Goal: Task Accomplishment & Management: Complete application form

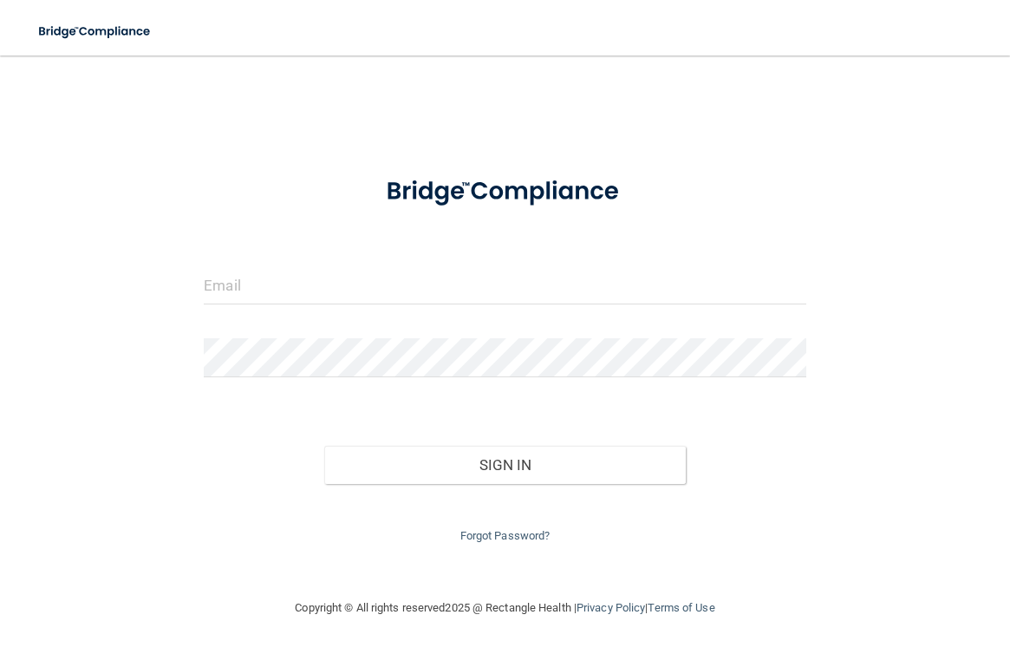
click at [446, 264] on form "Invalid email/password. You don't have permission to access that page. Sign In …" at bounding box center [505, 353] width 602 height 387
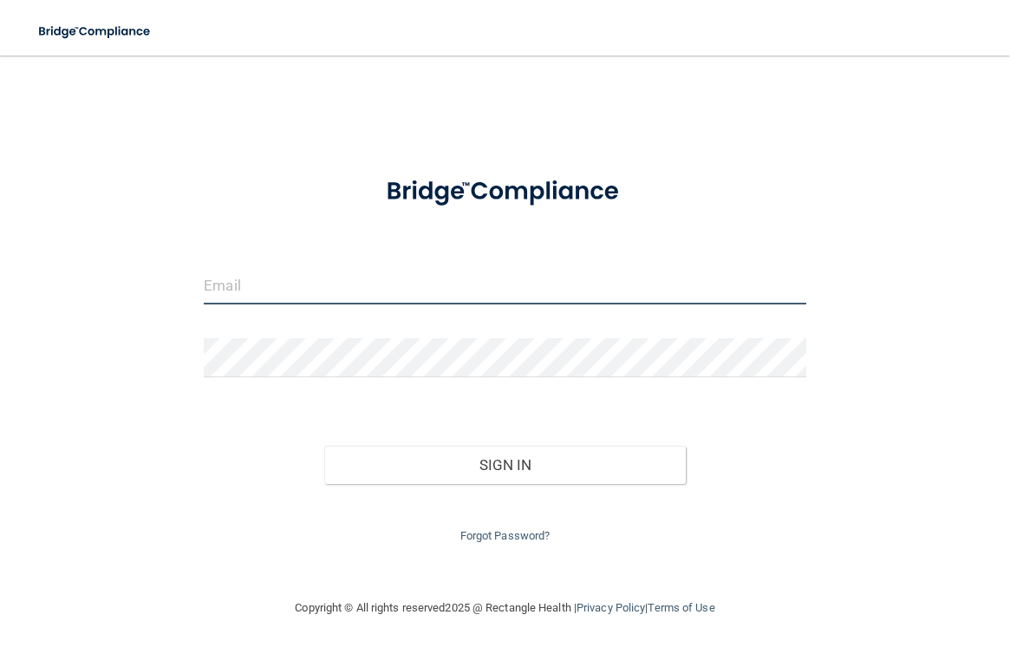
click at [395, 279] on input "email" at bounding box center [505, 284] width 602 height 39
type input "[EMAIL_ADDRESS][DOMAIN_NAME]"
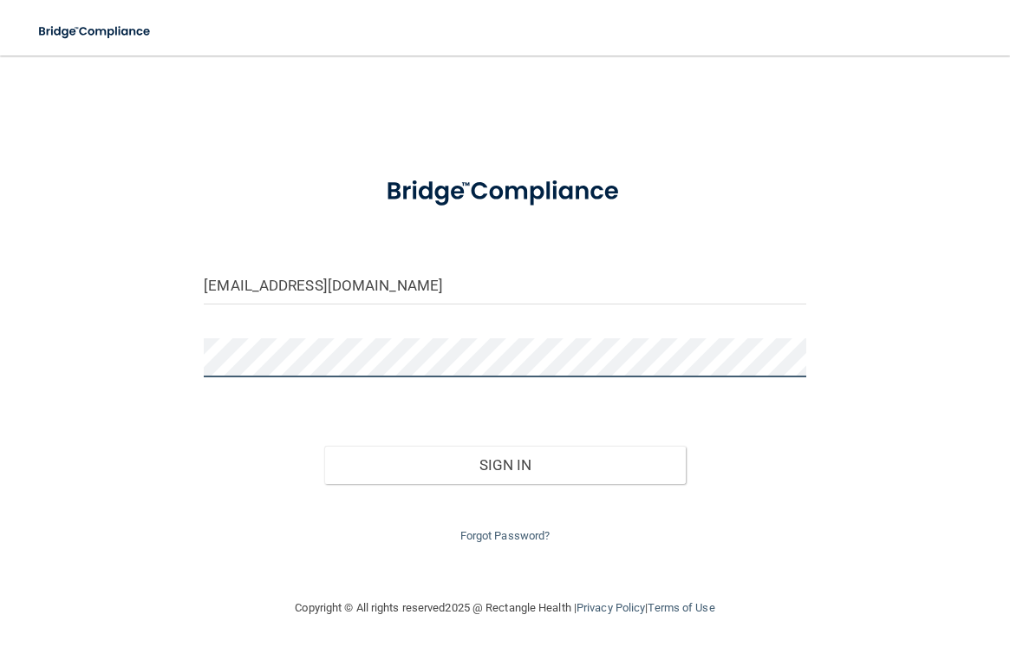
click at [324, 446] on button "Sign In" at bounding box center [505, 465] width 362 height 38
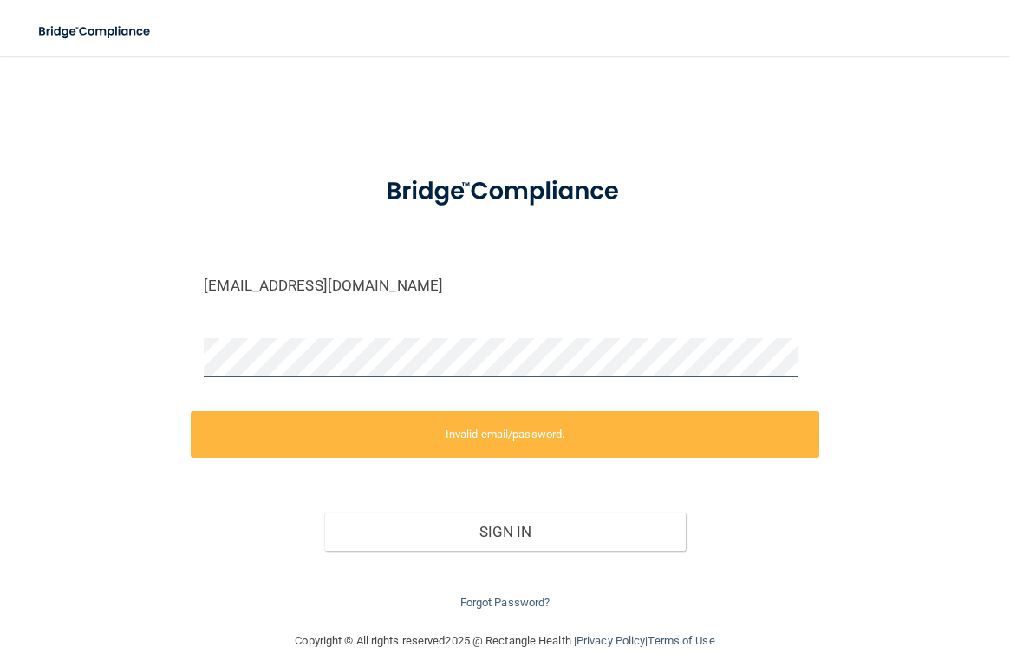
click at [29, 359] on main "[EMAIL_ADDRESS][DOMAIN_NAME] Invalid email/password. You don't have permission …" at bounding box center [505, 355] width 1010 height 598
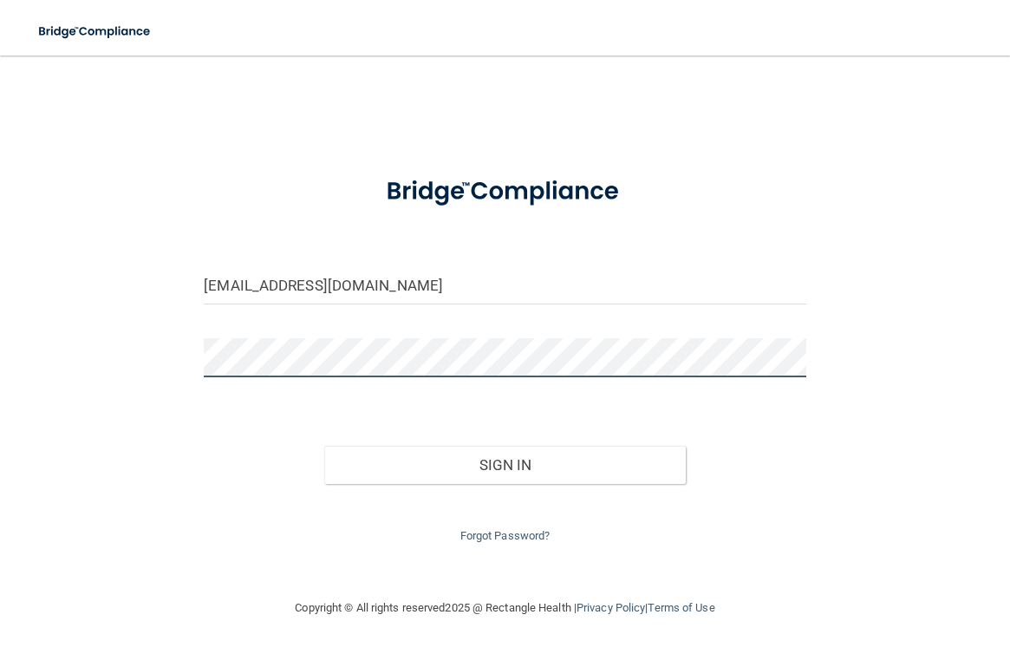
click at [324, 446] on button "Sign In" at bounding box center [505, 465] width 362 height 38
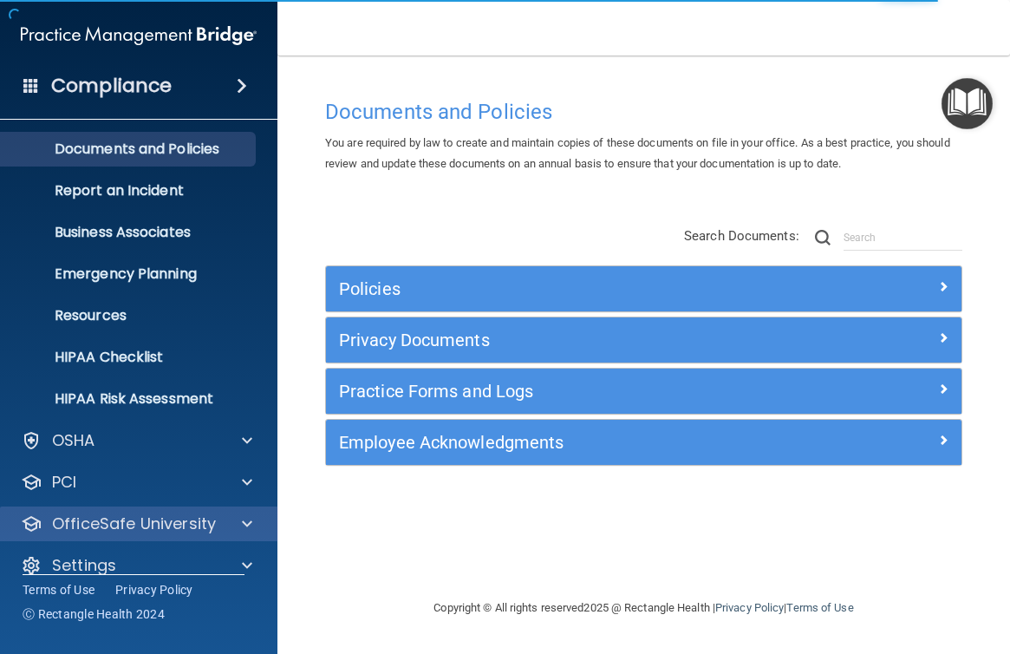
scroll to position [66, 0]
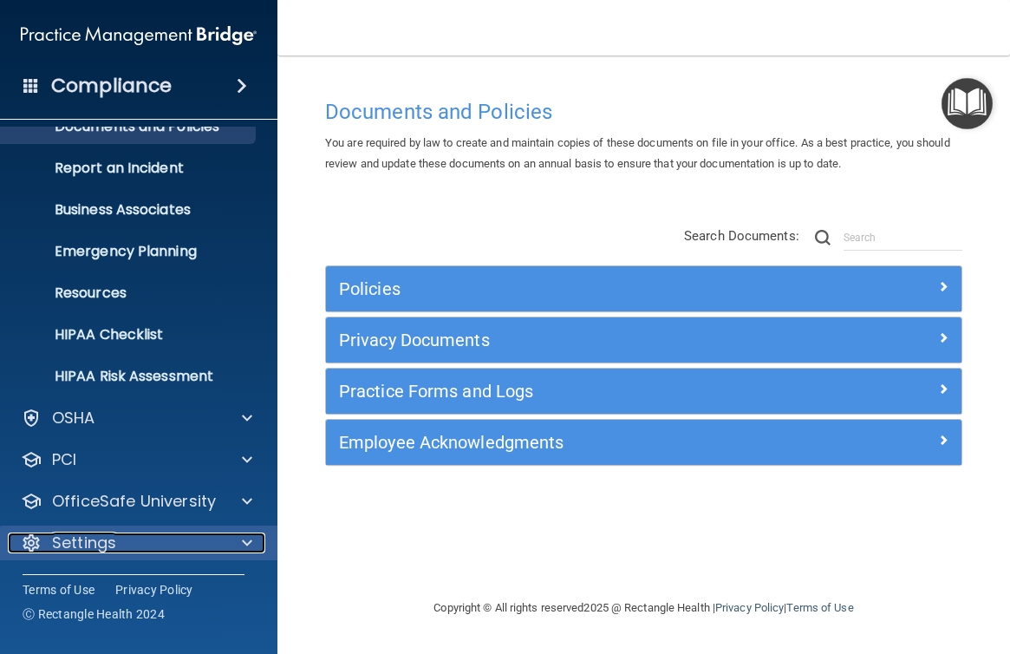
click at [236, 533] on div at bounding box center [244, 543] width 43 height 21
click at [247, 540] on span at bounding box center [247, 543] width 10 height 21
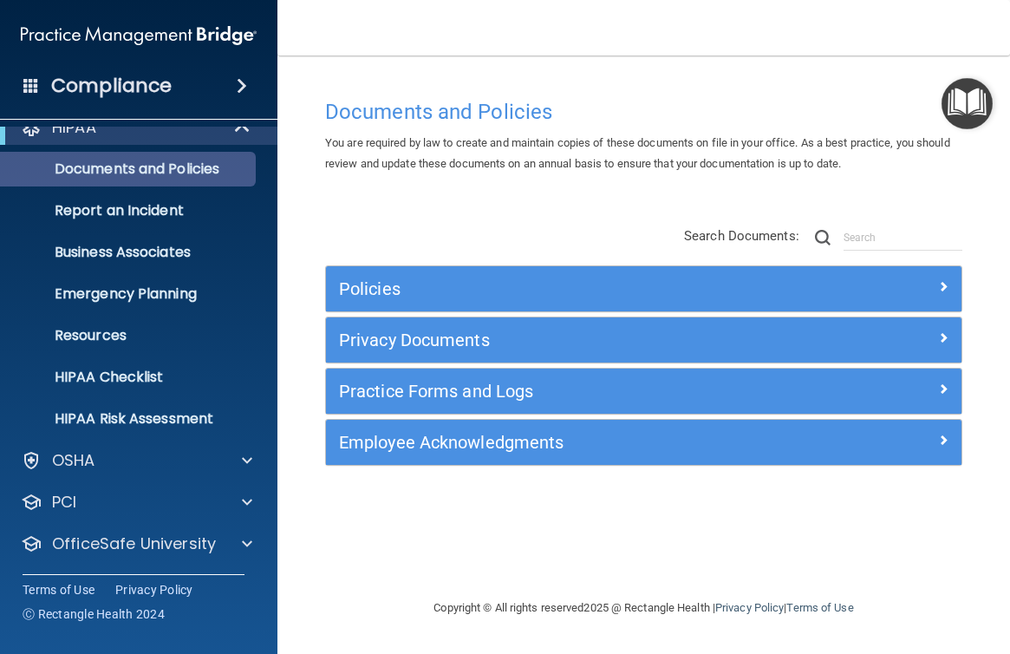
scroll to position [0, 0]
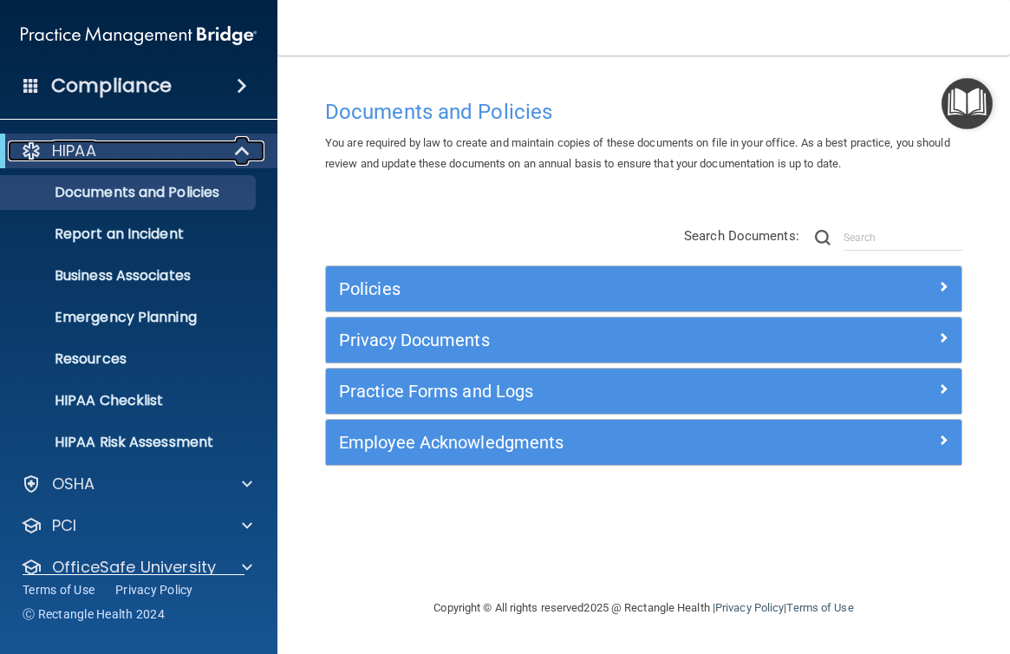
click at [242, 150] on span at bounding box center [244, 151] width 15 height 21
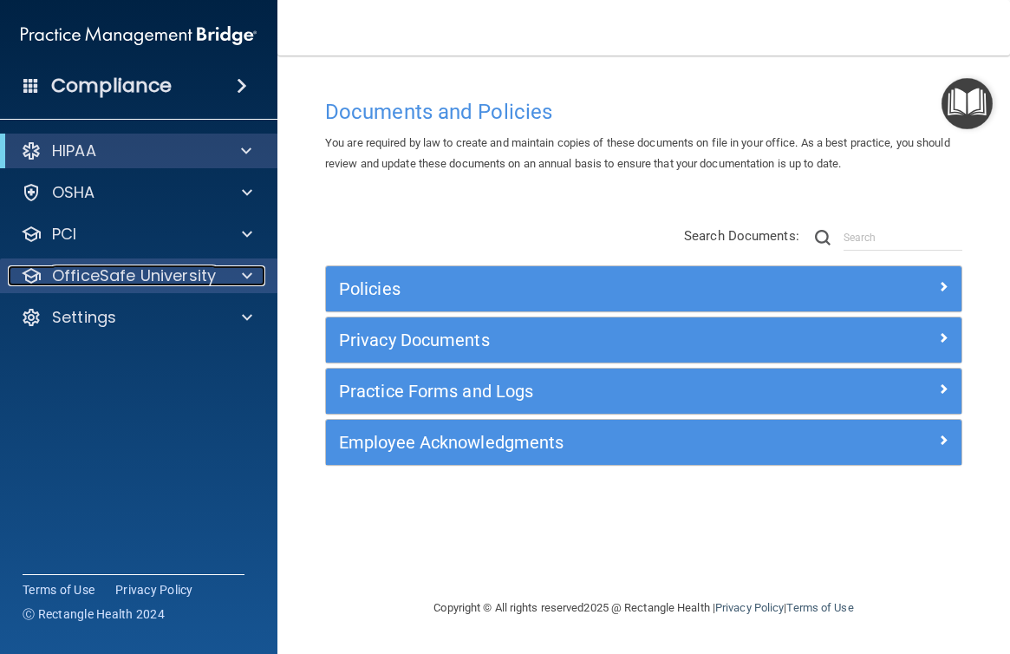
click at [242, 279] on span at bounding box center [247, 275] width 10 height 21
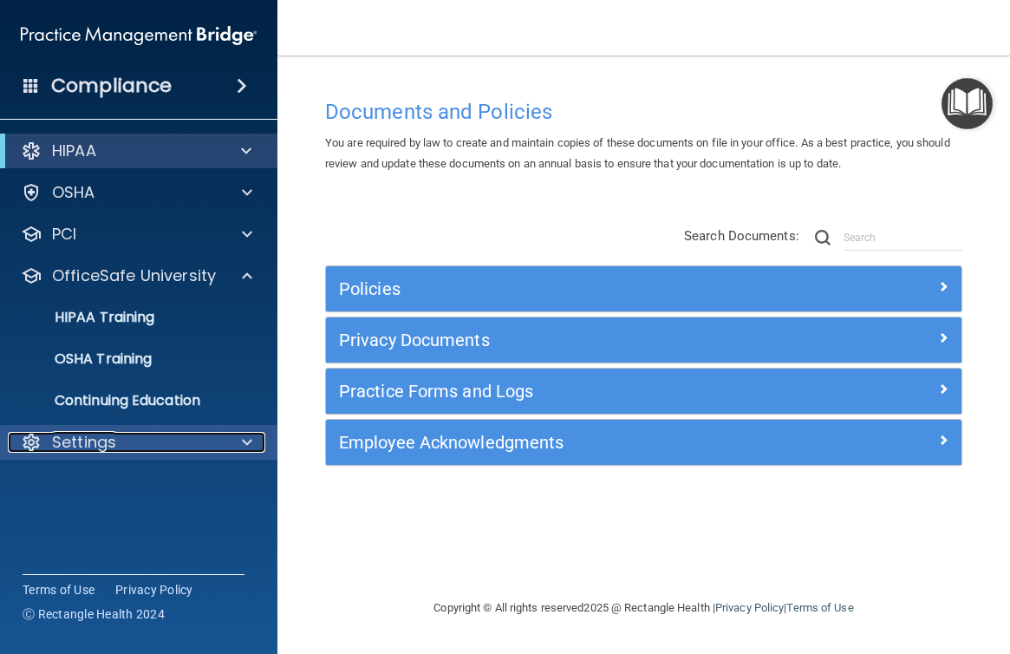
click at [252, 437] on span at bounding box center [247, 442] width 10 height 21
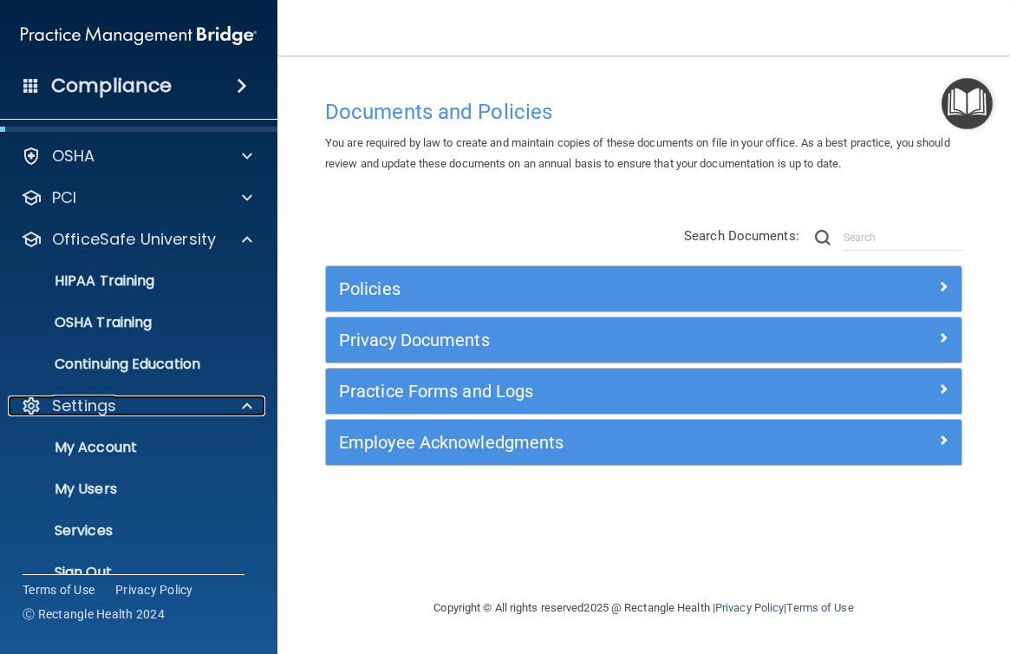
scroll to position [66, 0]
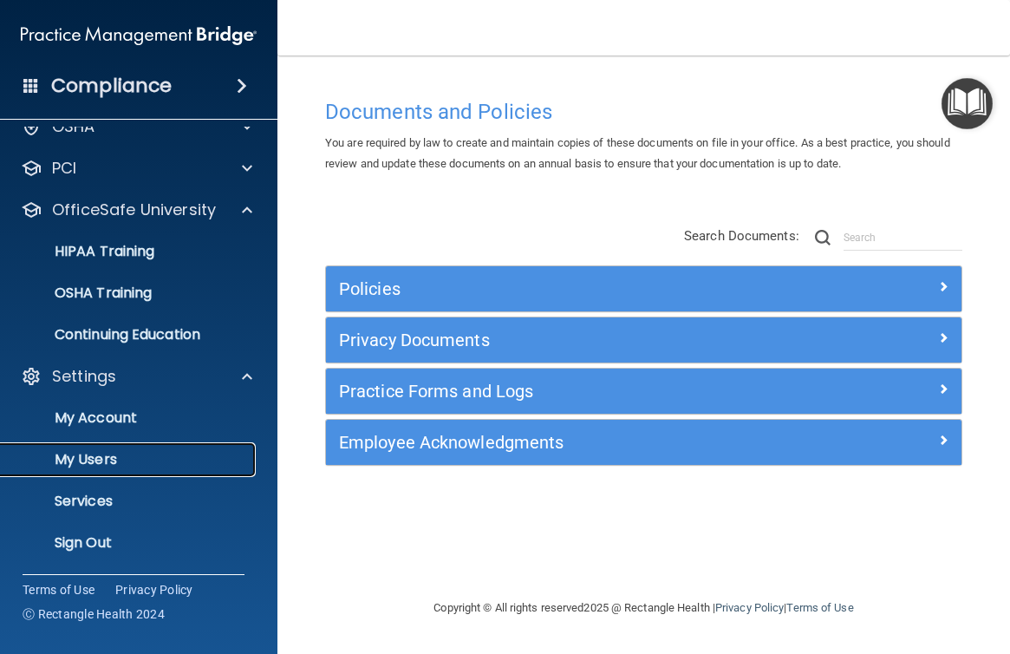
click at [131, 453] on p "My Users" at bounding box center [129, 459] width 237 height 17
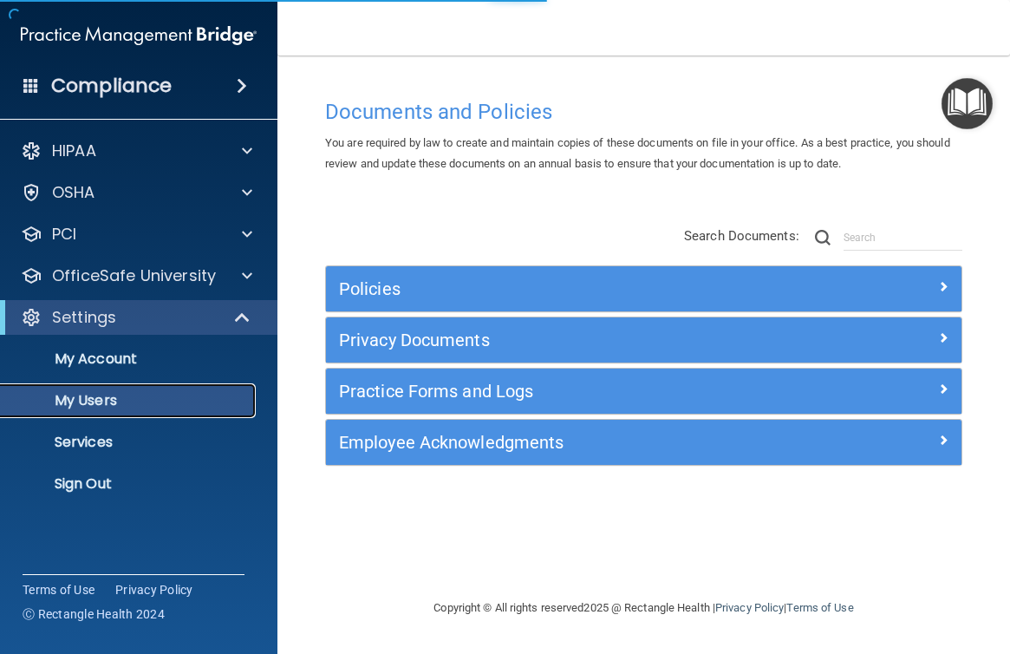
select select "20"
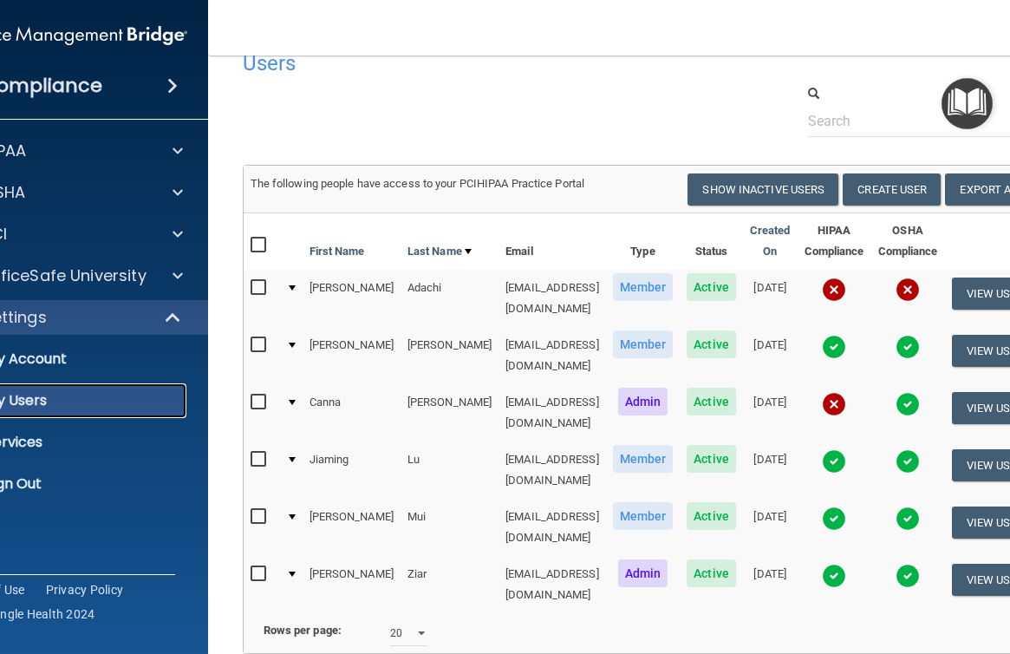
scroll to position [87, 0]
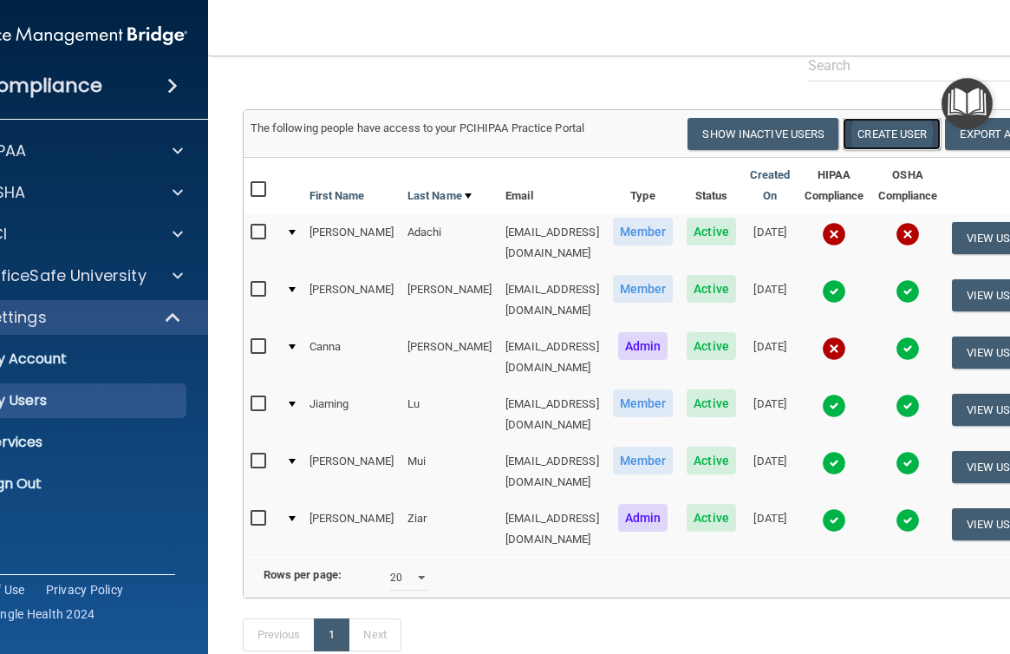
click at [866, 131] on button "Create User" at bounding box center [892, 134] width 98 height 32
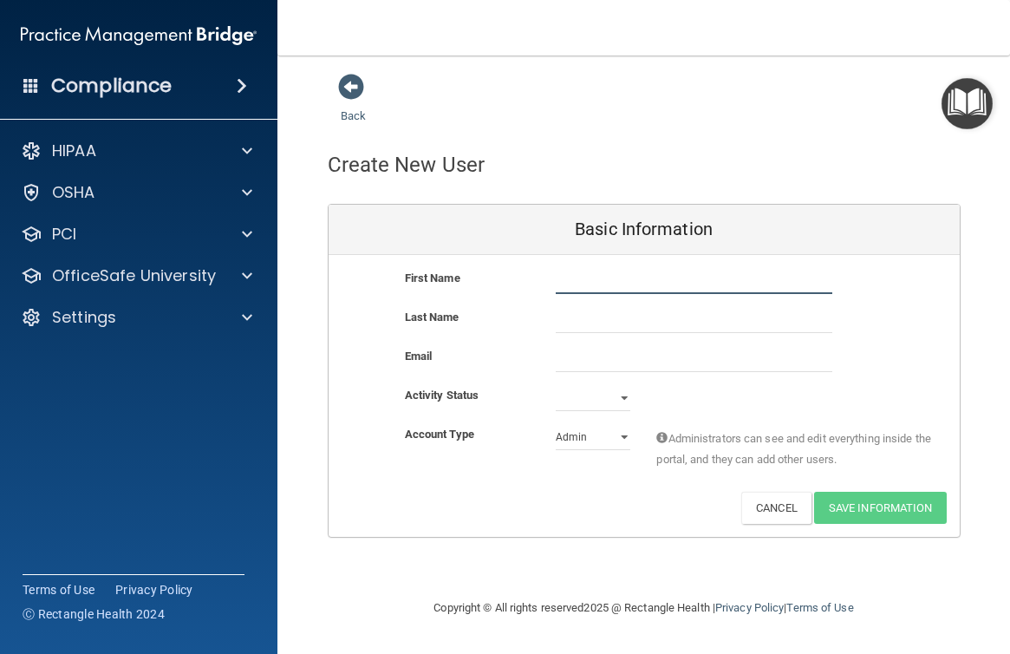
click at [673, 281] on input "text" at bounding box center [694, 281] width 277 height 26
type input "Si Si"
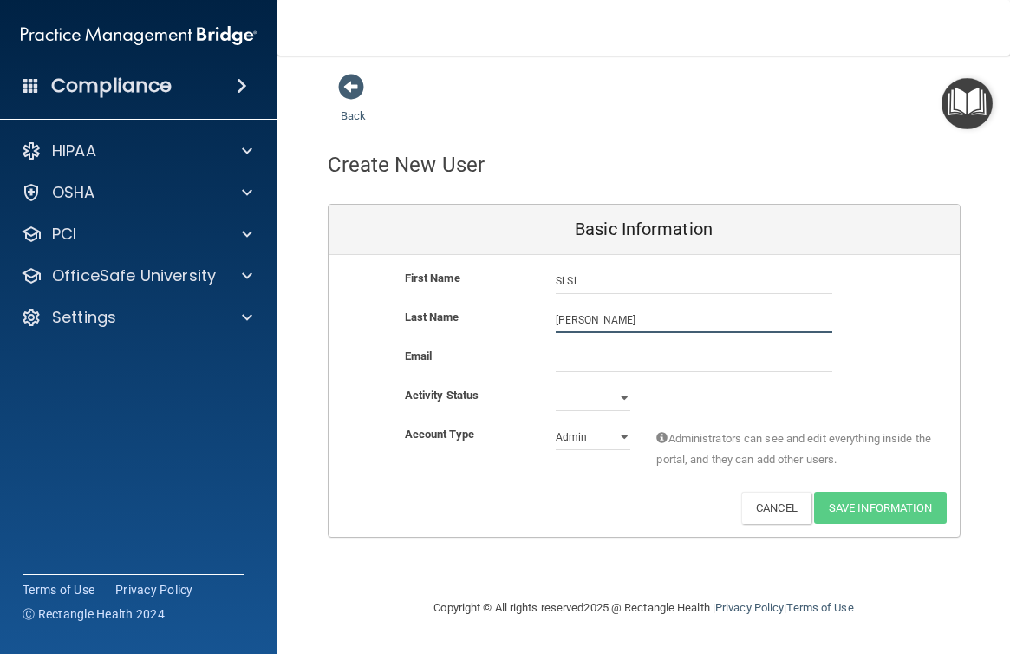
type input "[PERSON_NAME]"
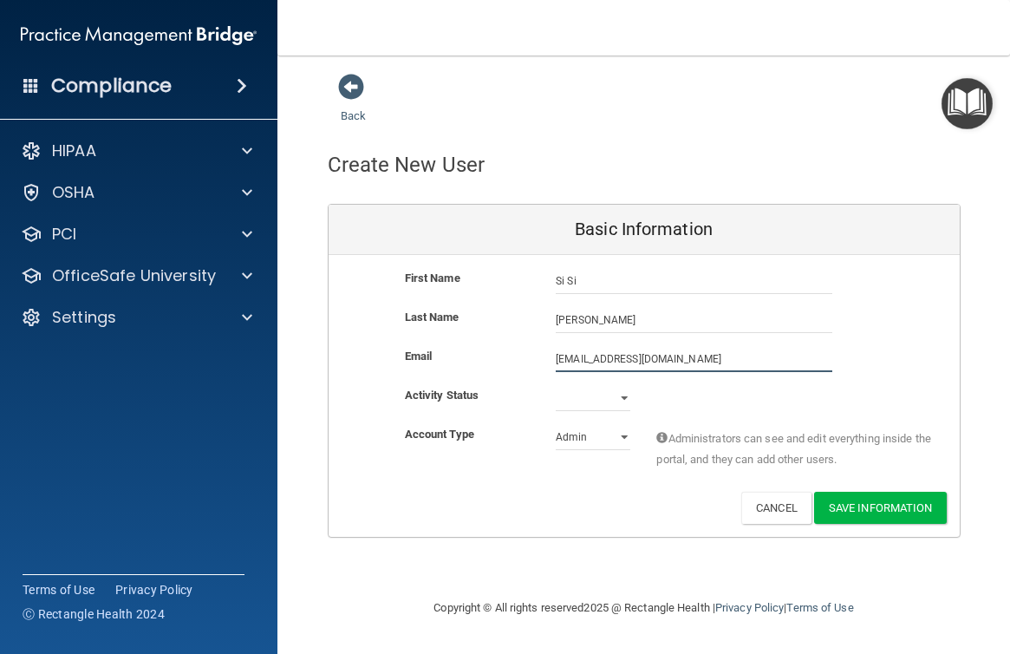
type input "[EMAIL_ADDRESS][DOMAIN_NAME]"
click at [623, 395] on select "Active Inactive" at bounding box center [593, 398] width 75 height 26
select select "active"
click at [556, 385] on select "Active Inactive" at bounding box center [593, 398] width 75 height 26
click at [619, 435] on select "Admin Member" at bounding box center [593, 437] width 75 height 26
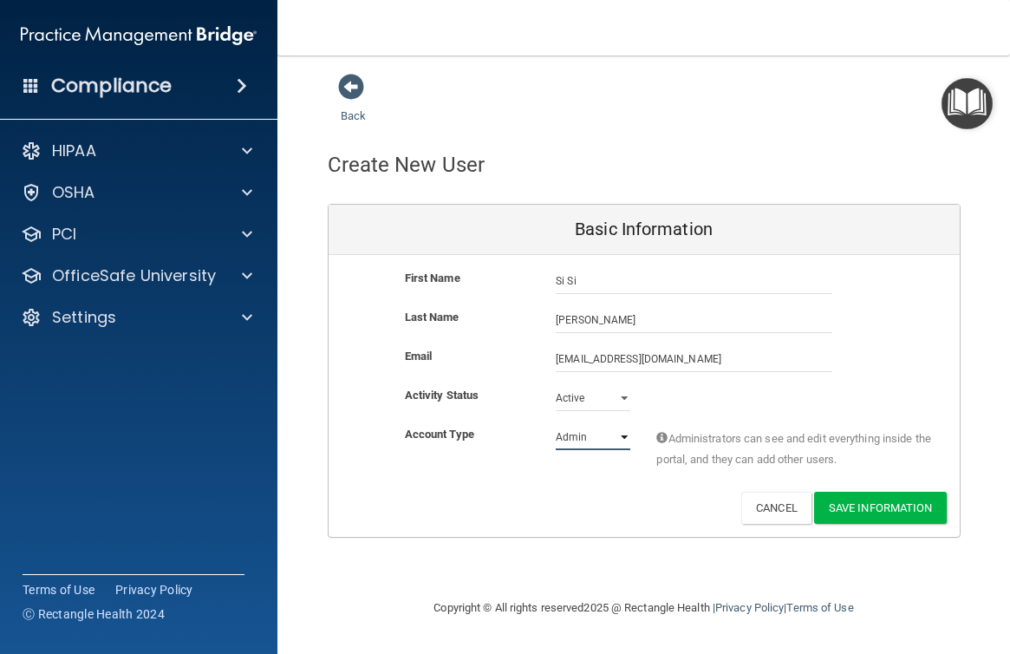
select select "practice_member"
click at [556, 424] on select "Admin Member" at bounding box center [593, 437] width 75 height 26
click at [890, 503] on button "Save Information" at bounding box center [880, 508] width 133 height 32
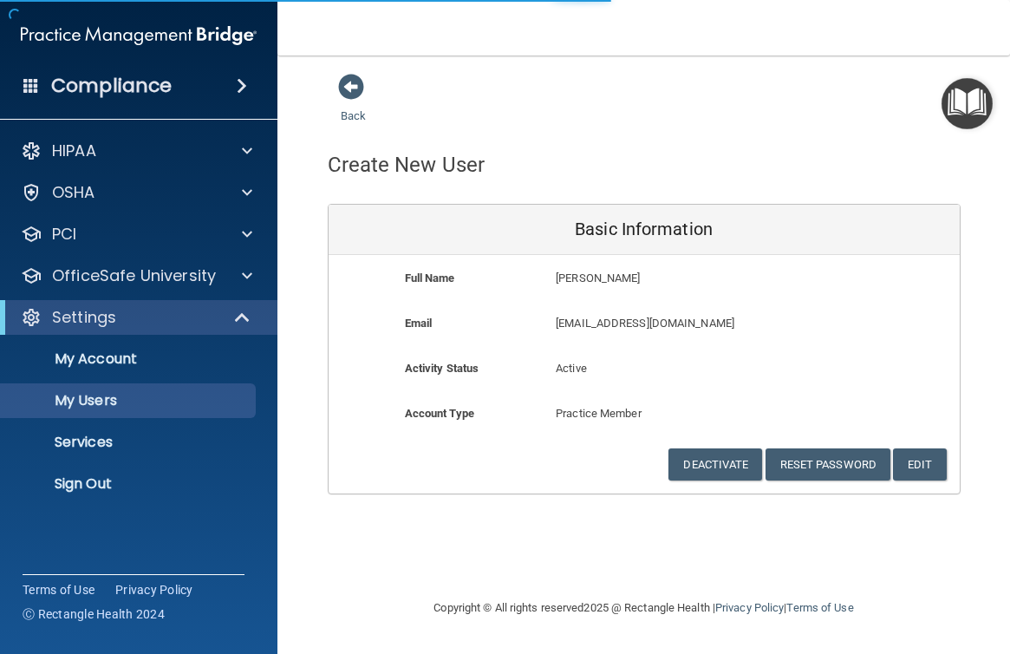
select select "20"
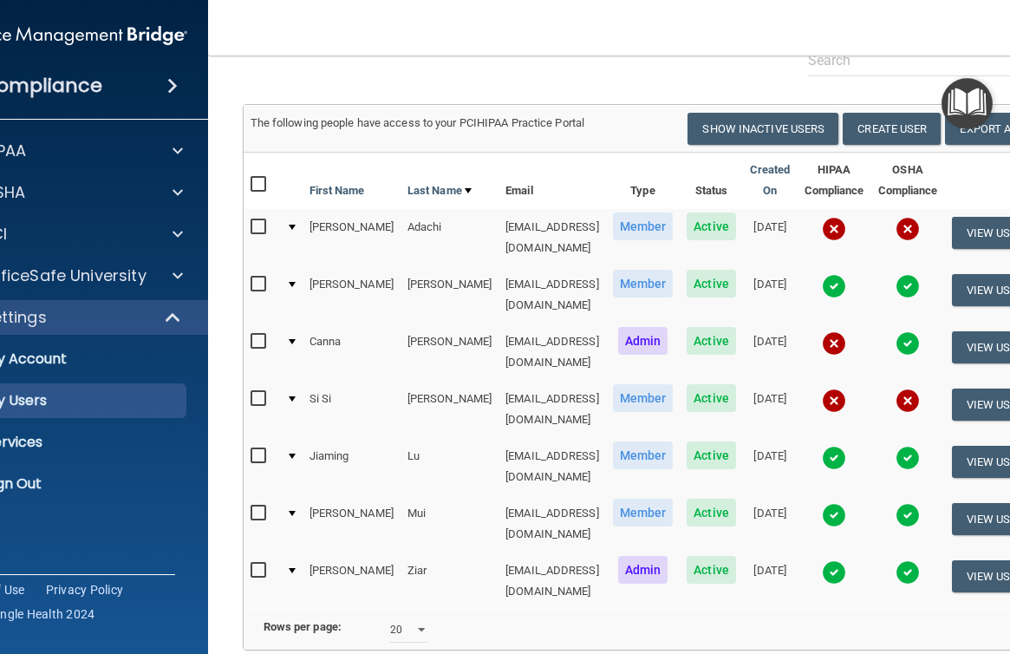
scroll to position [173, 0]
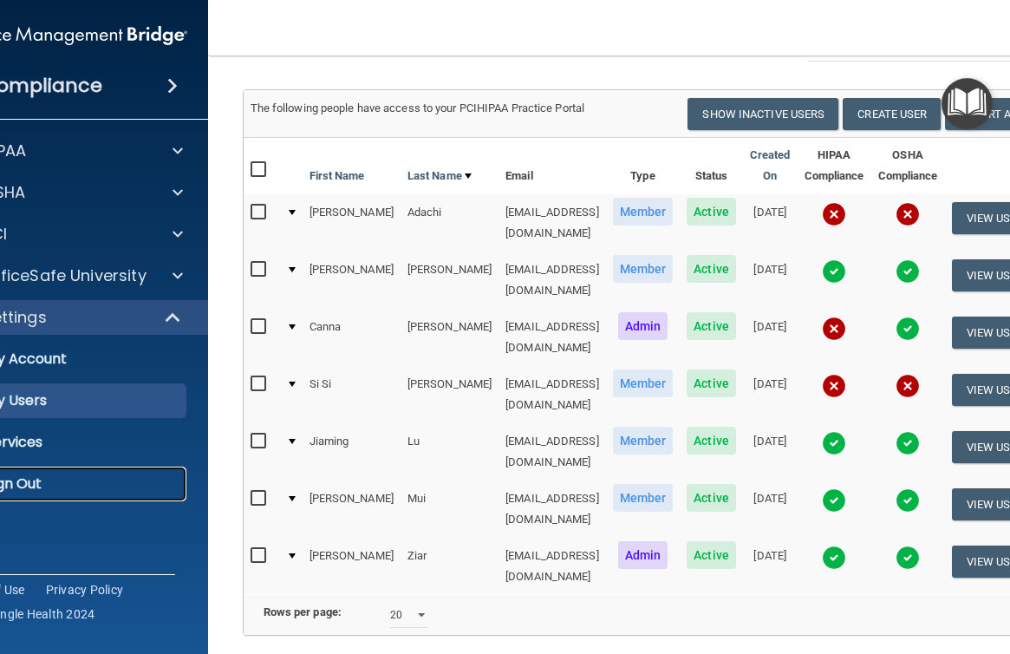
click at [26, 486] on p "Sign Out" at bounding box center [60, 483] width 237 height 17
